Goal: Task Accomplishment & Management: Manage account settings

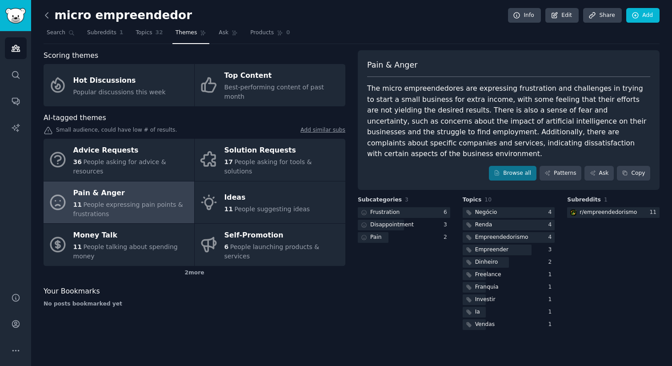
click at [45, 14] on icon at bounding box center [46, 15] width 9 height 9
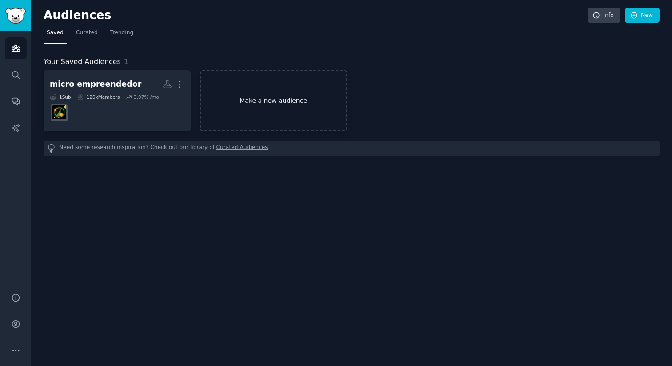
click at [241, 106] on link "Make a new audience" at bounding box center [273, 100] width 147 height 61
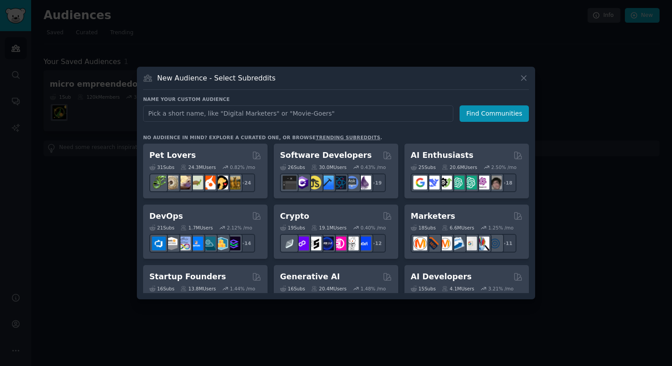
click at [294, 114] on input "text" at bounding box center [298, 113] width 310 height 16
type input "Energia solar"
click button "Find Communities" at bounding box center [493, 113] width 69 height 16
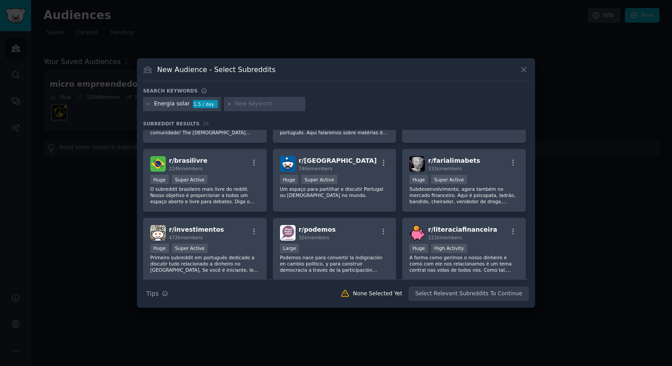
scroll to position [64, 0]
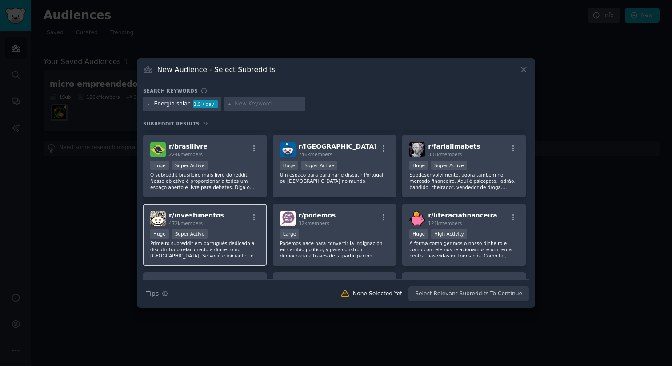
click at [187, 215] on span "r/ investimentos" at bounding box center [196, 214] width 55 height 7
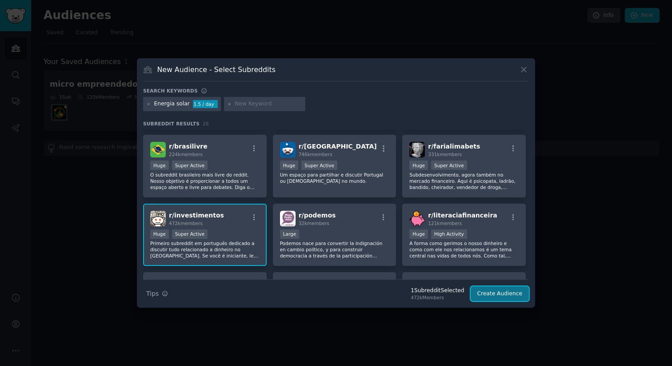
click at [501, 289] on button "Create Audience" at bounding box center [499, 293] width 59 height 15
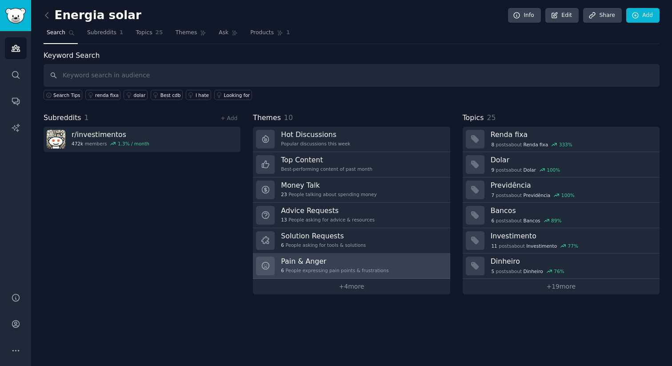
click at [320, 258] on h3 "Pain & Anger" at bounding box center [334, 260] width 107 height 9
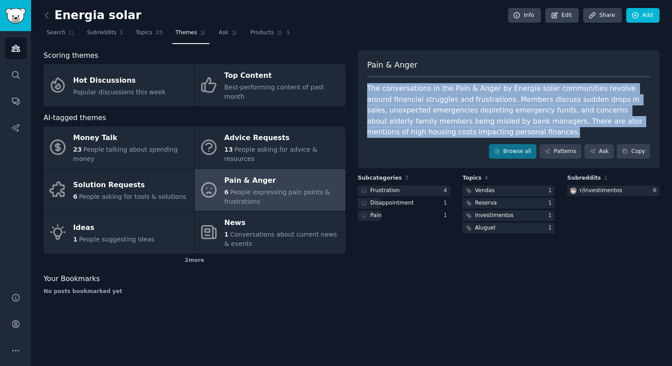
drag, startPoint x: 464, startPoint y: 131, endPoint x: 369, endPoint y: 88, distance: 104.6
click at [369, 88] on div "The conversations in the Pain & Anger by Energia solar communities revolve arou…" at bounding box center [508, 110] width 283 height 55
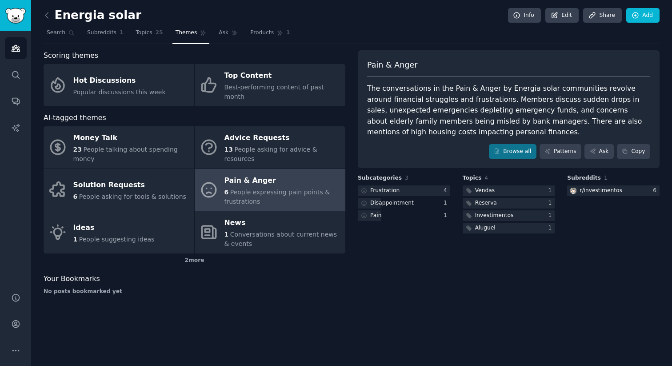
click at [350, 138] on div "Scoring themes Hot Discussions Popular discussions this week Top Content Best-p…" at bounding box center [352, 175] width 616 height 251
click at [69, 14] on h2 "Energia solar" at bounding box center [93, 15] width 98 height 14
click at [139, 39] on link "Topics 25" at bounding box center [148, 35] width 33 height 18
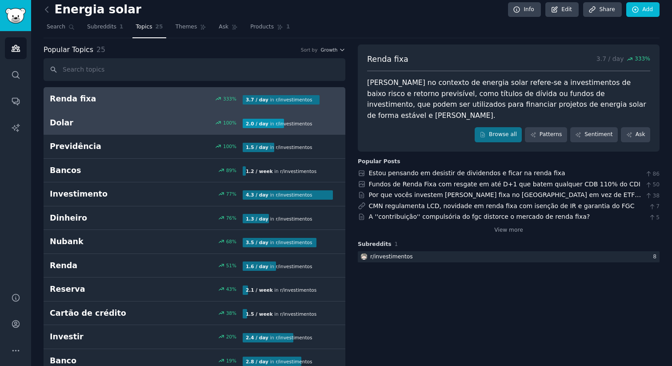
scroll to position [6, 0]
click at [174, 126] on div "Dolar 100 % 2.0 / day in r/ investimentos" at bounding box center [194, 122] width 289 height 11
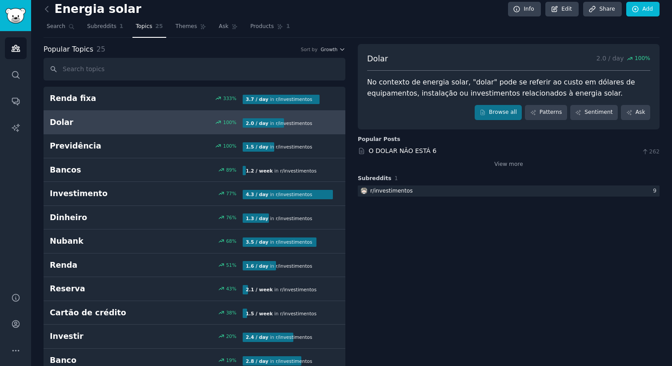
click at [111, 7] on h2 "Energia solar" at bounding box center [93, 9] width 98 height 14
click at [114, 20] on link "Subreddits 1" at bounding box center [105, 29] width 42 height 18
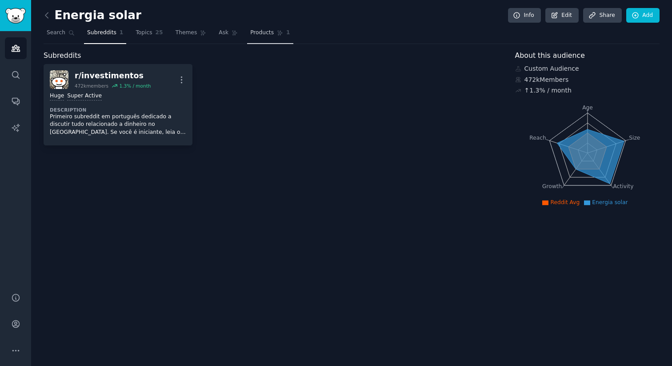
click at [253, 30] on span "Products" at bounding box center [262, 33] width 24 height 8
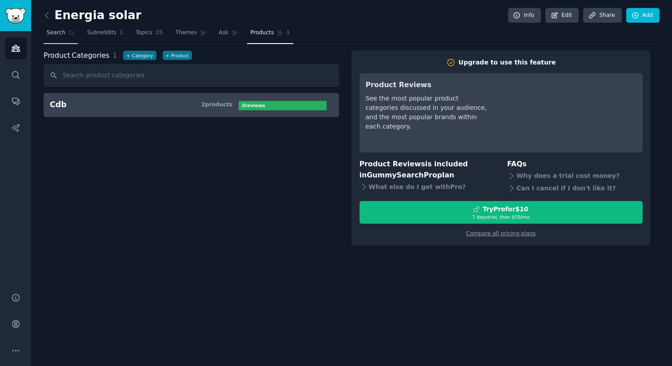
click at [62, 29] on span "Search" at bounding box center [56, 33] width 19 height 8
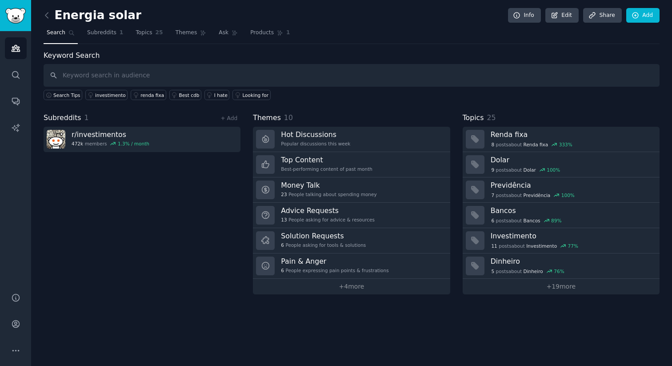
click at [152, 73] on input "text" at bounding box center [352, 75] width 616 height 23
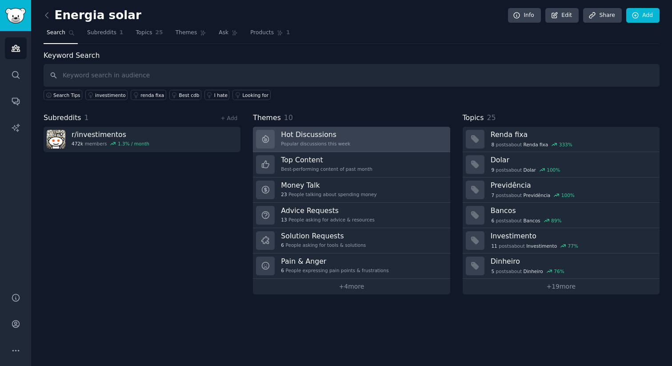
click at [377, 140] on link "Hot Discussions Popular discussions this week" at bounding box center [351, 139] width 197 height 25
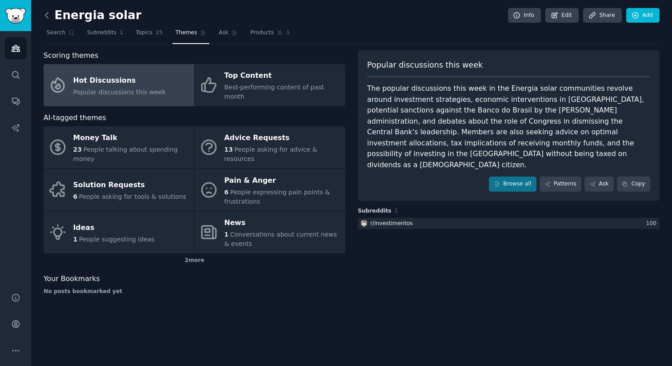
click at [45, 12] on icon at bounding box center [46, 15] width 9 height 9
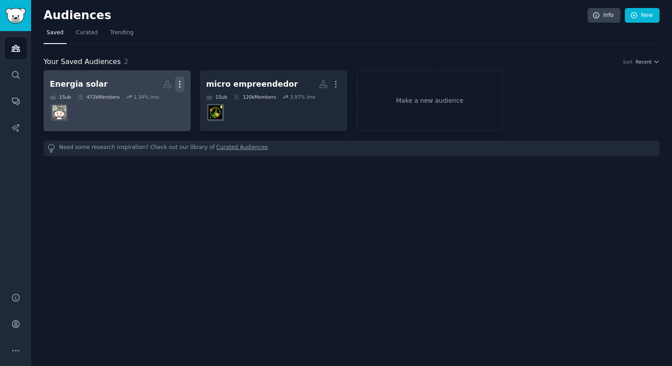
click at [181, 81] on icon "button" at bounding box center [179, 84] width 9 height 9
click at [161, 101] on p "Delete" at bounding box center [155, 102] width 20 height 9
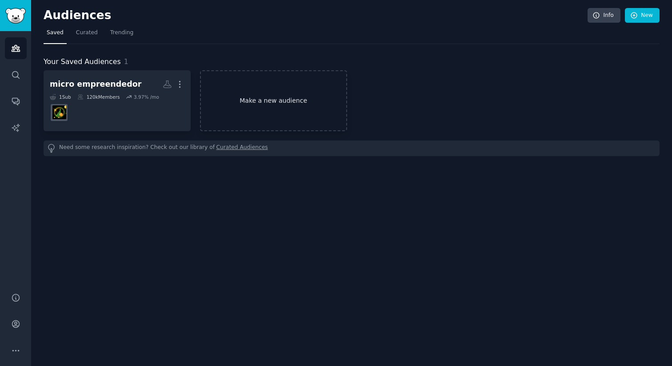
click at [242, 93] on link "Make a new audience" at bounding box center [273, 100] width 147 height 61
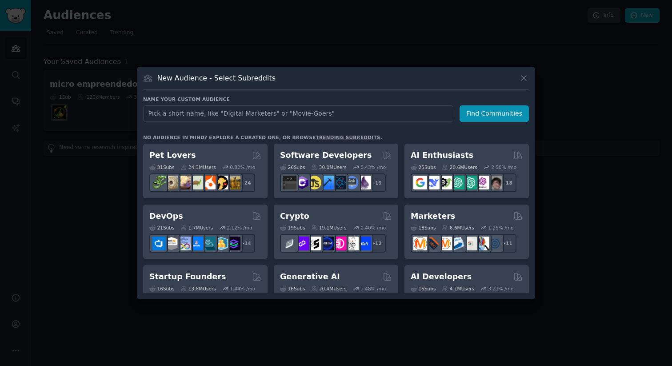
click at [263, 111] on input "text" at bounding box center [298, 113] width 310 height 16
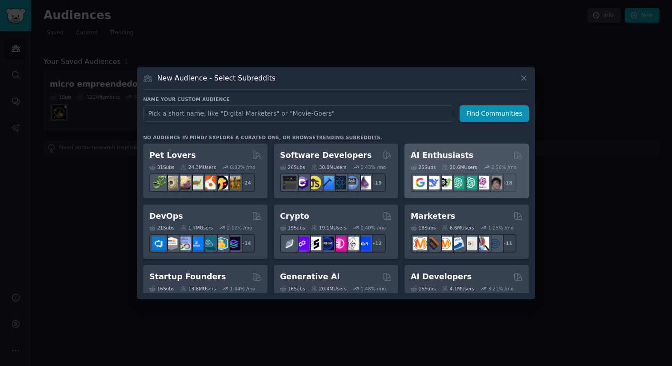
click at [420, 153] on h2 "AI Enthusiasts" at bounding box center [441, 155] width 63 height 11
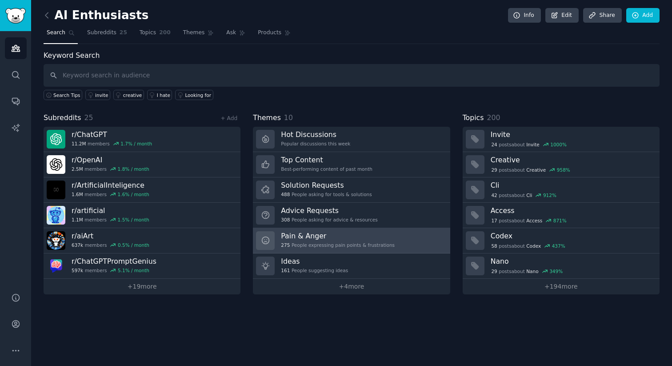
click at [315, 233] on h3 "Pain & Anger" at bounding box center [338, 235] width 114 height 9
